Goal: Navigation & Orientation: Understand site structure

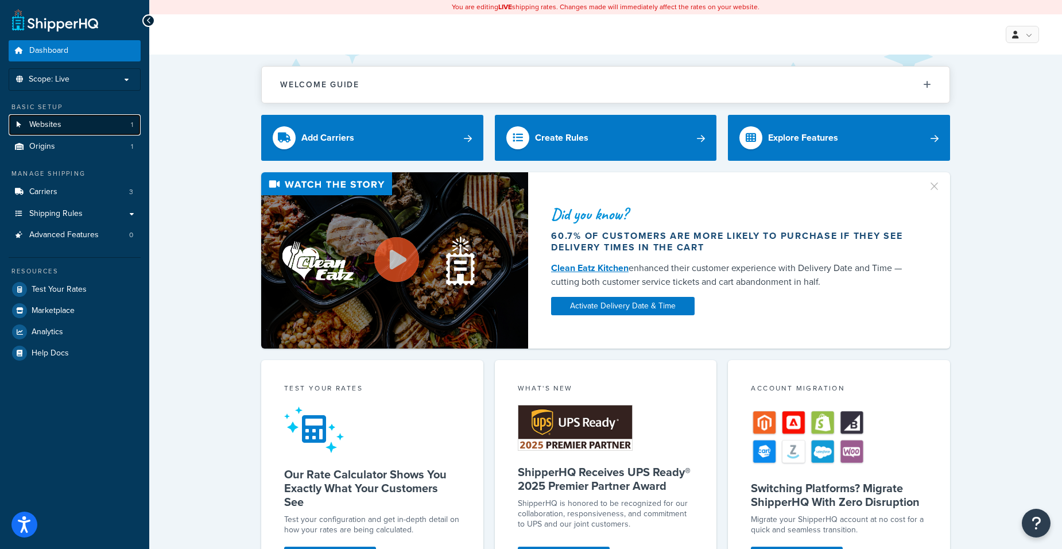
click at [68, 127] on link "Websites 1" at bounding box center [75, 124] width 132 height 21
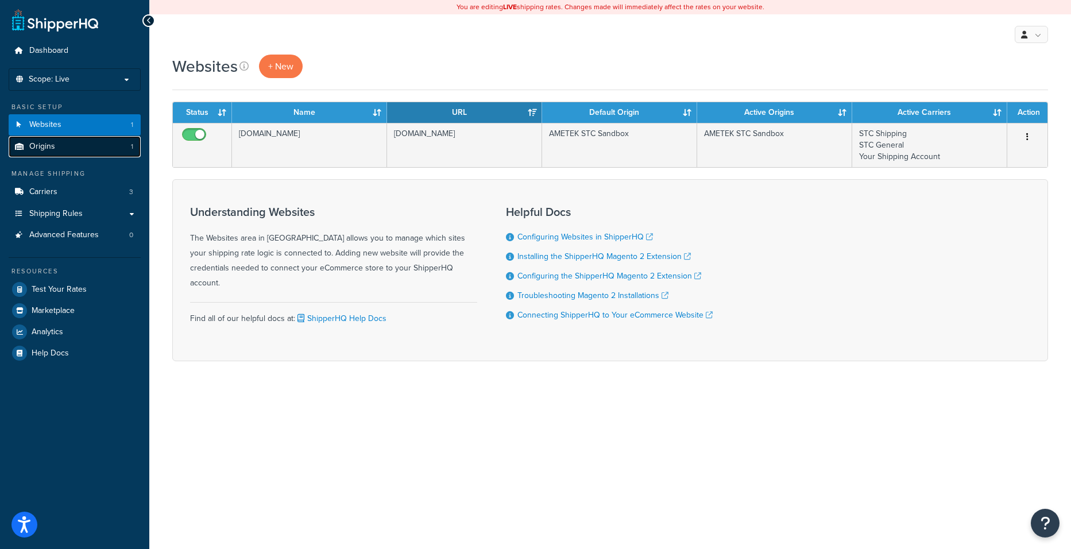
click at [64, 145] on link "Origins 1" at bounding box center [75, 146] width 132 height 21
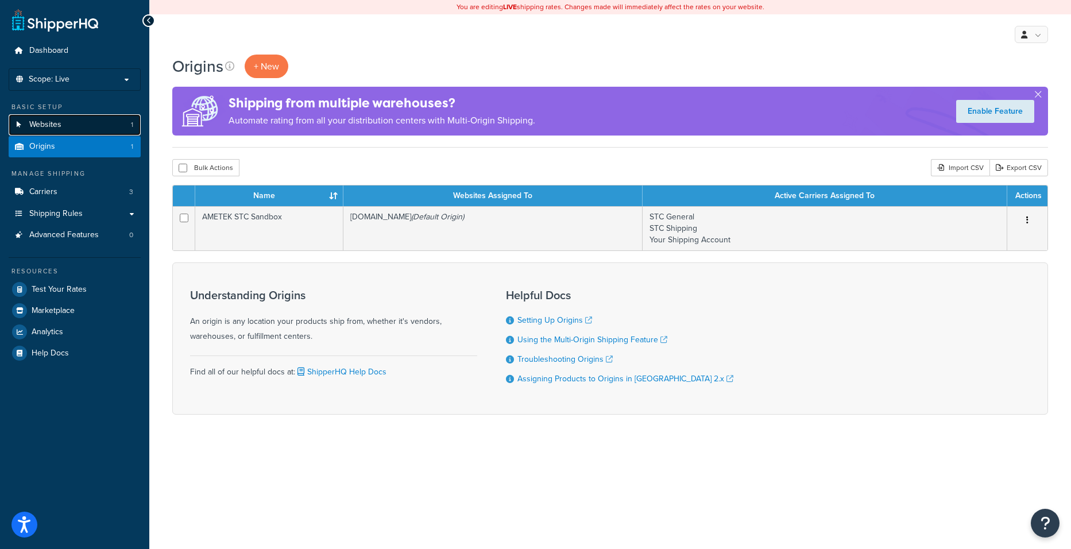
click at [71, 128] on link "Websites 1" at bounding box center [75, 124] width 132 height 21
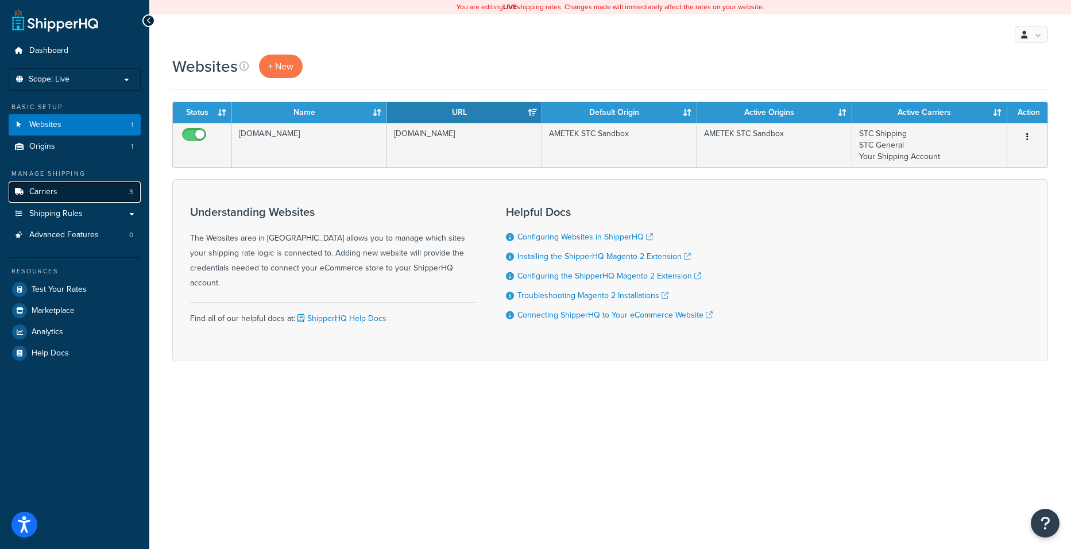
click at [75, 195] on link "Carriers 3" at bounding box center [75, 191] width 132 height 21
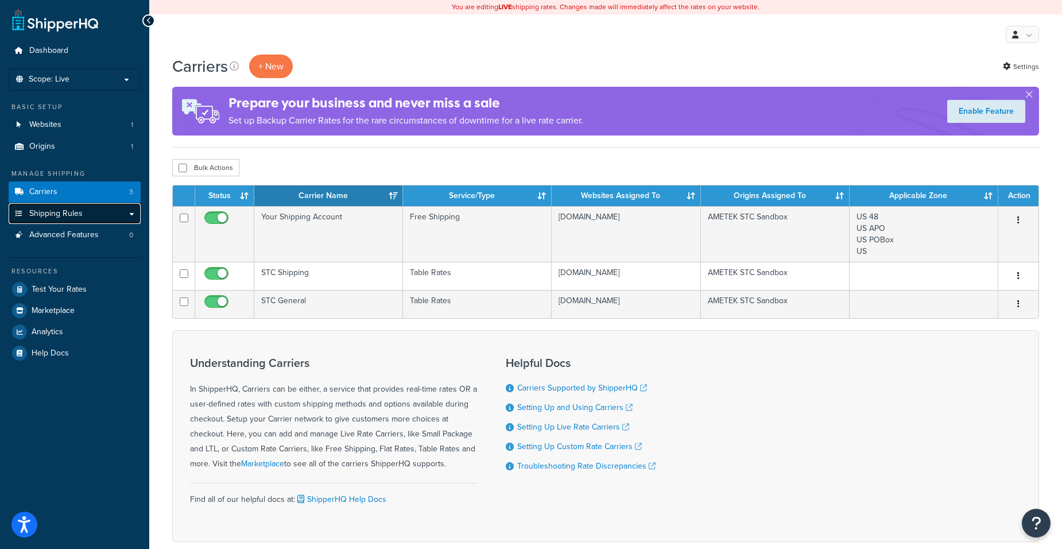
click at [70, 211] on span "Shipping Rules" at bounding box center [55, 214] width 53 height 10
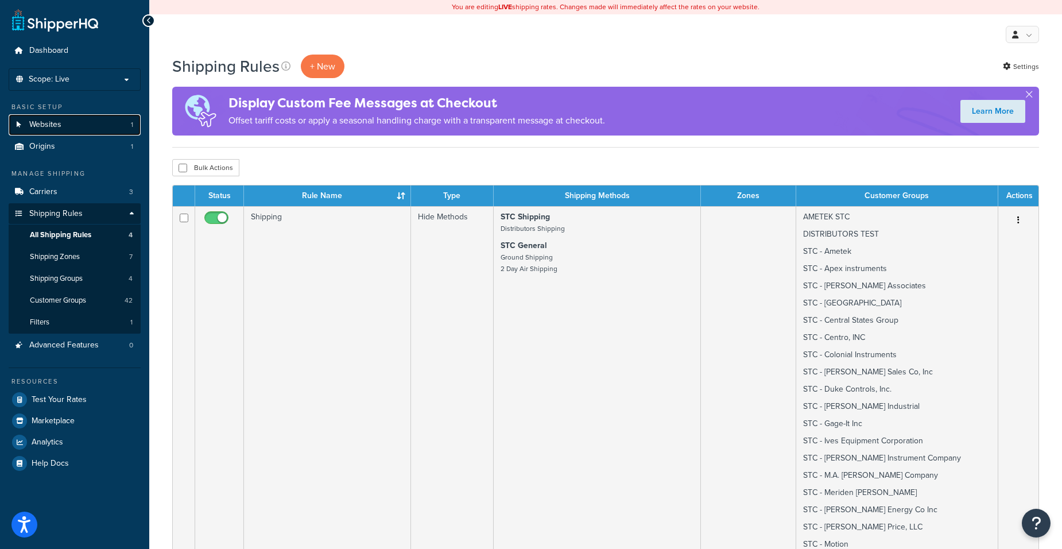
click at [72, 122] on link "Websites 1" at bounding box center [75, 124] width 132 height 21
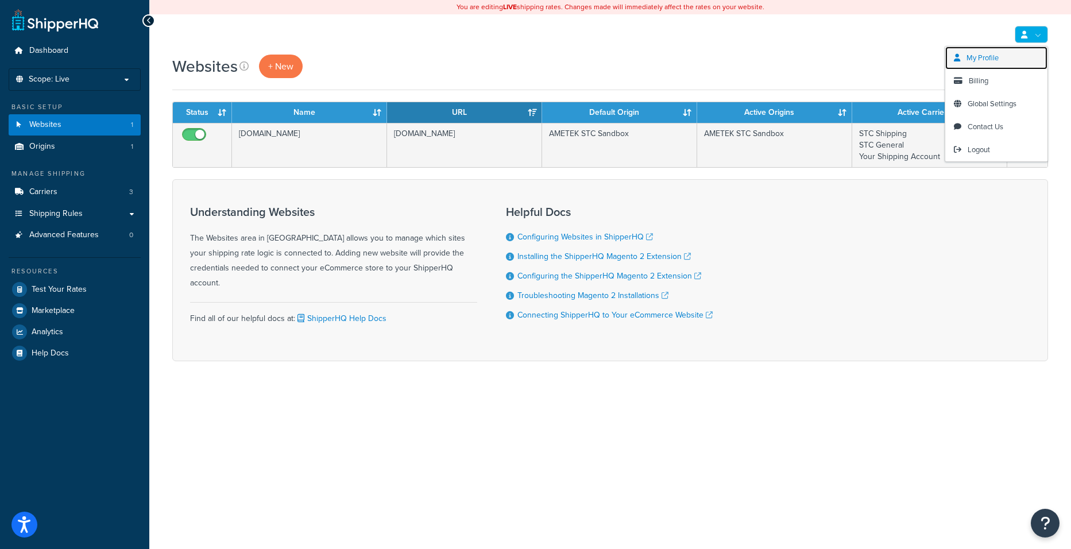
click at [995, 65] on link "My Profile" at bounding box center [996, 58] width 102 height 23
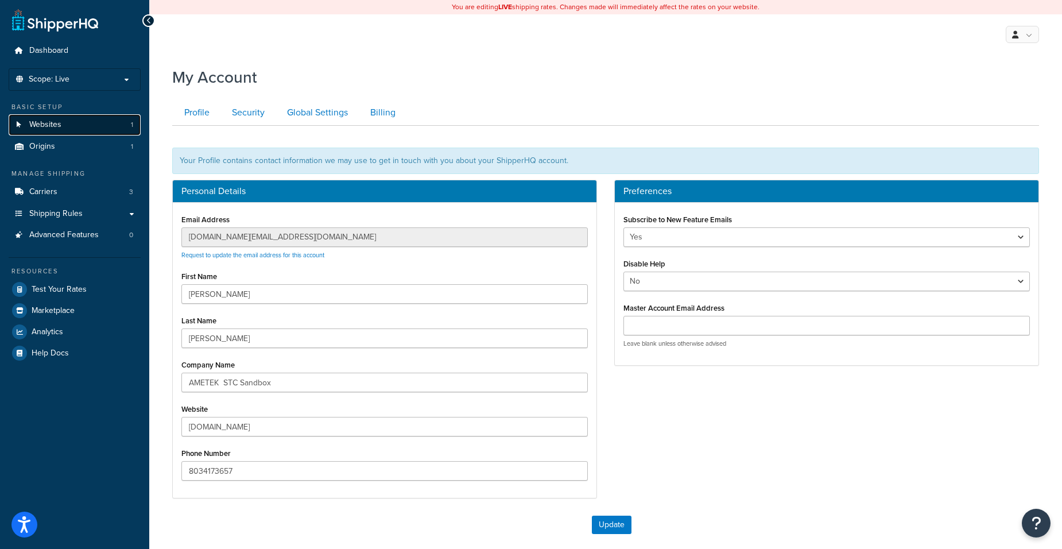
click at [69, 129] on link "Websites 1" at bounding box center [75, 124] width 132 height 21
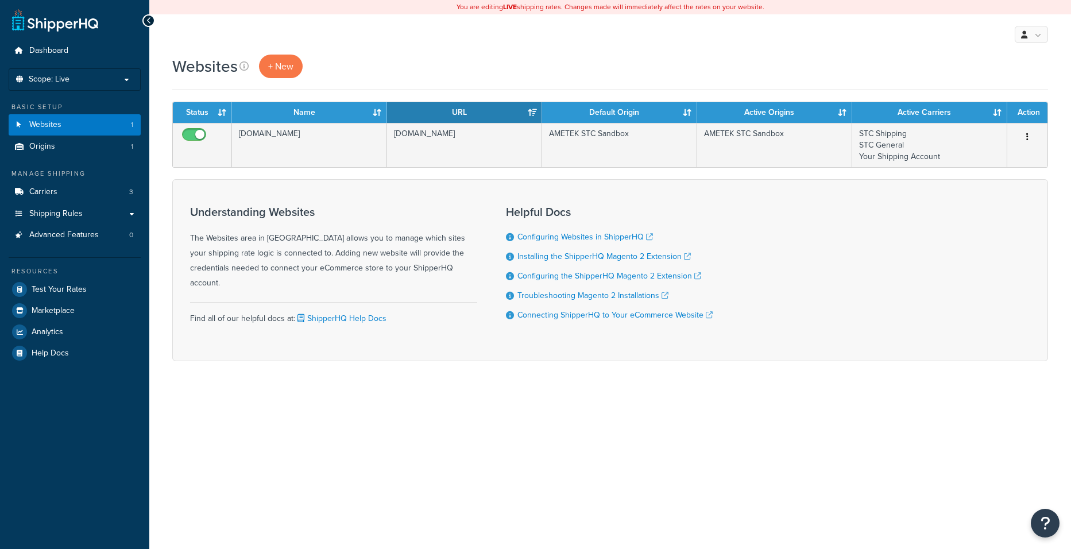
click at [74, 77] on p "Scope: Live" at bounding box center [75, 80] width 122 height 10
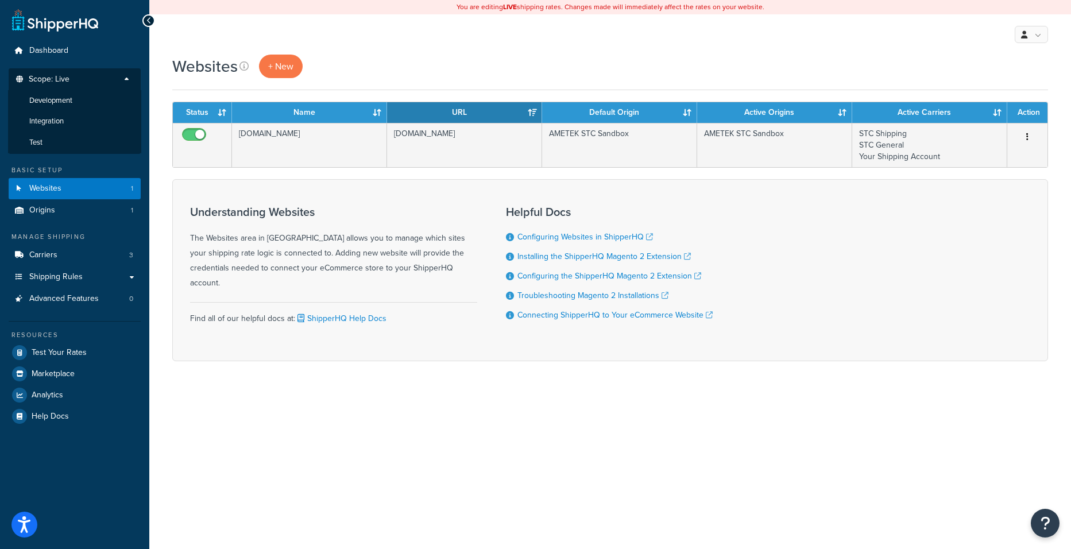
click at [67, 82] on span "Scope: Live" at bounding box center [49, 80] width 41 height 10
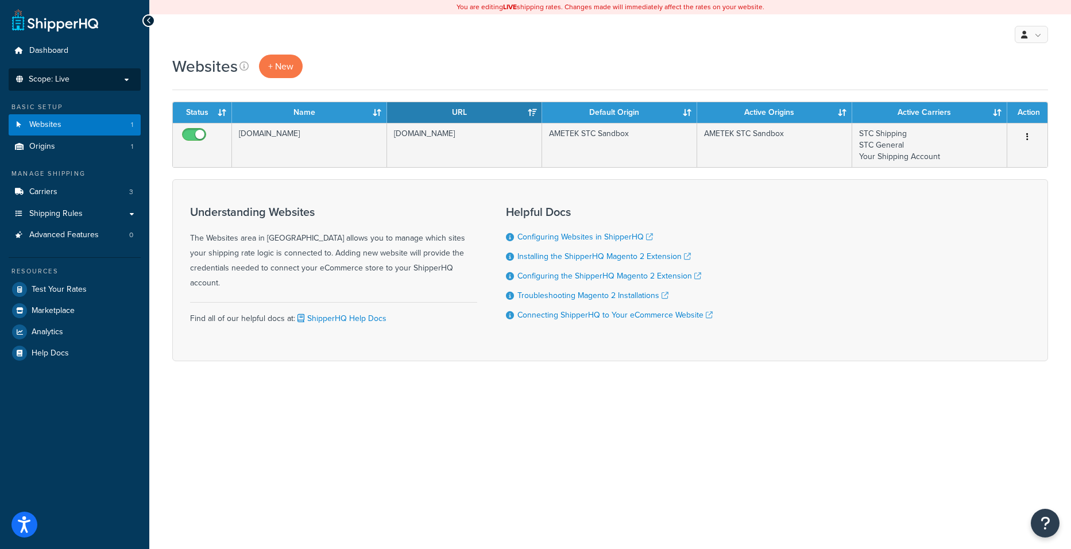
click at [67, 82] on span "Scope: Live" at bounding box center [49, 80] width 41 height 10
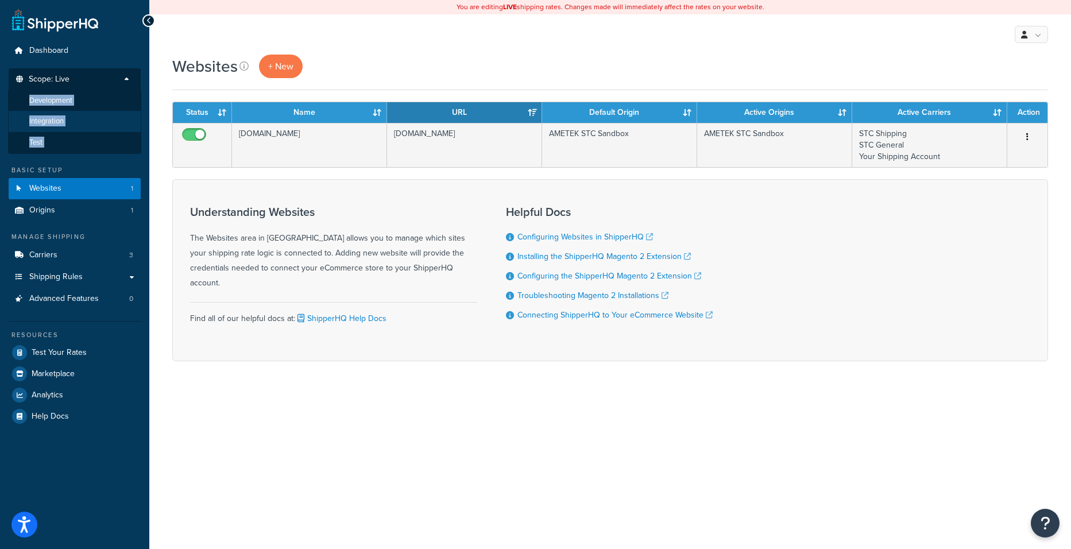
click at [59, 121] on span "Integration" at bounding box center [46, 122] width 34 height 10
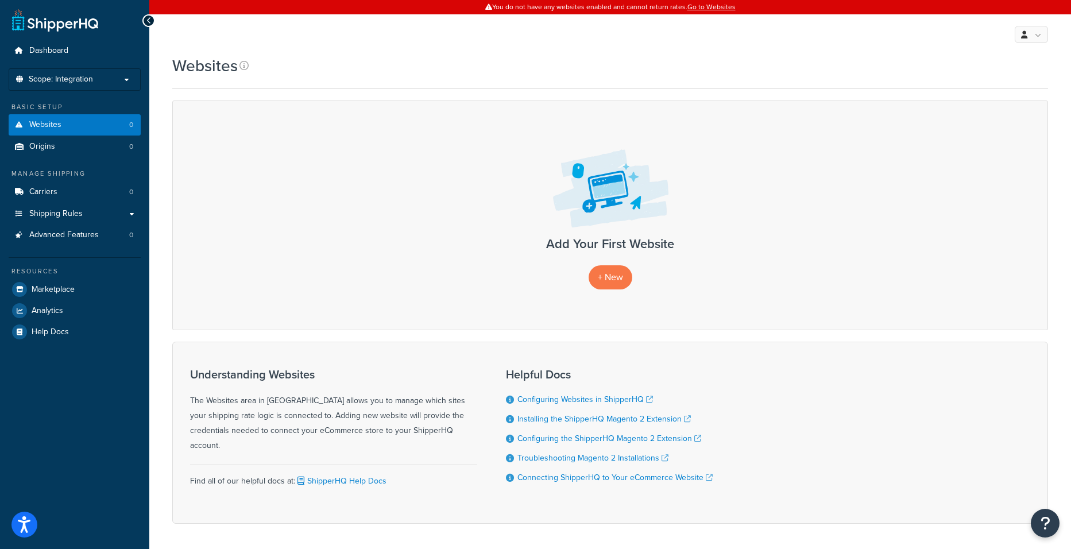
click at [63, 80] on span "Scope: Integration" at bounding box center [61, 80] width 64 height 10
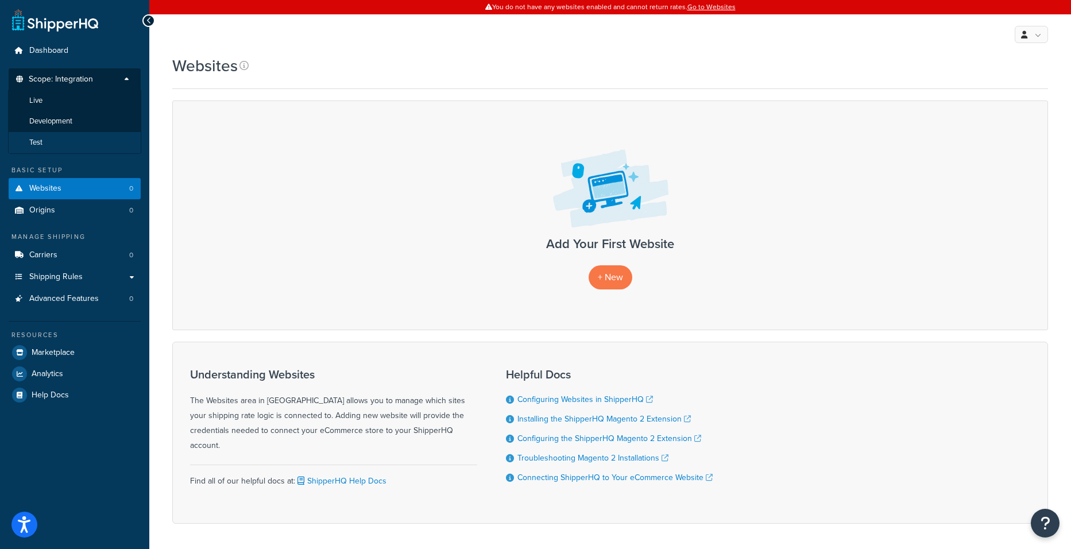
click at [50, 140] on li "Test" at bounding box center [74, 142] width 133 height 21
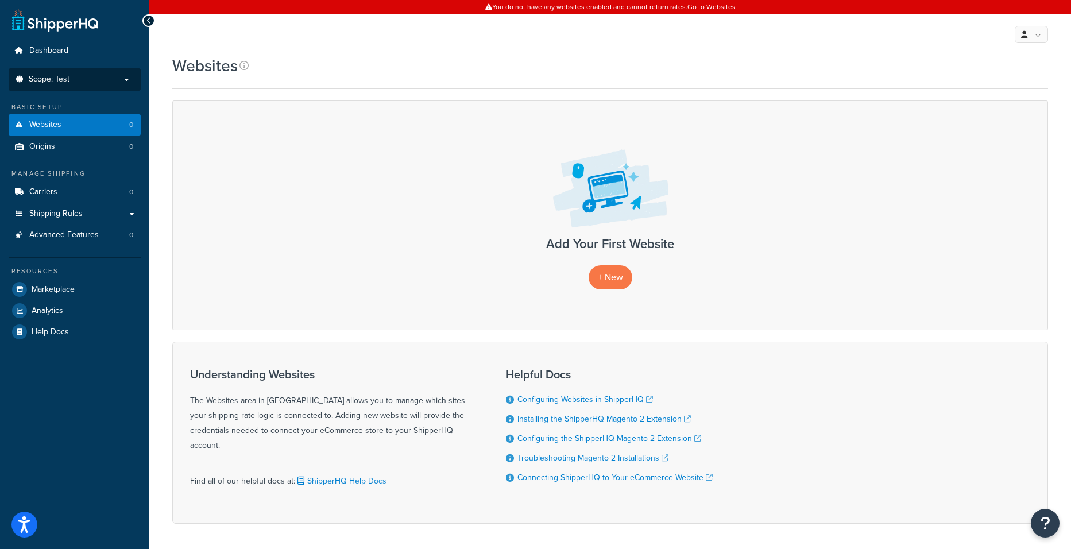
click at [75, 76] on p "Scope: Test" at bounding box center [75, 80] width 122 height 10
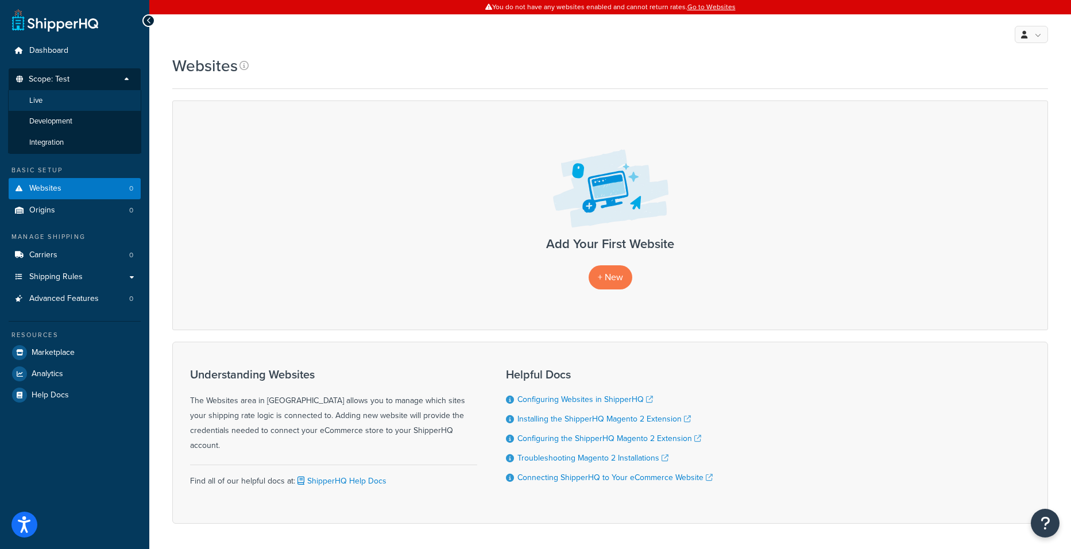
click at [61, 103] on li "Live" at bounding box center [74, 100] width 133 height 21
